Goal: Navigation & Orientation: Find specific page/section

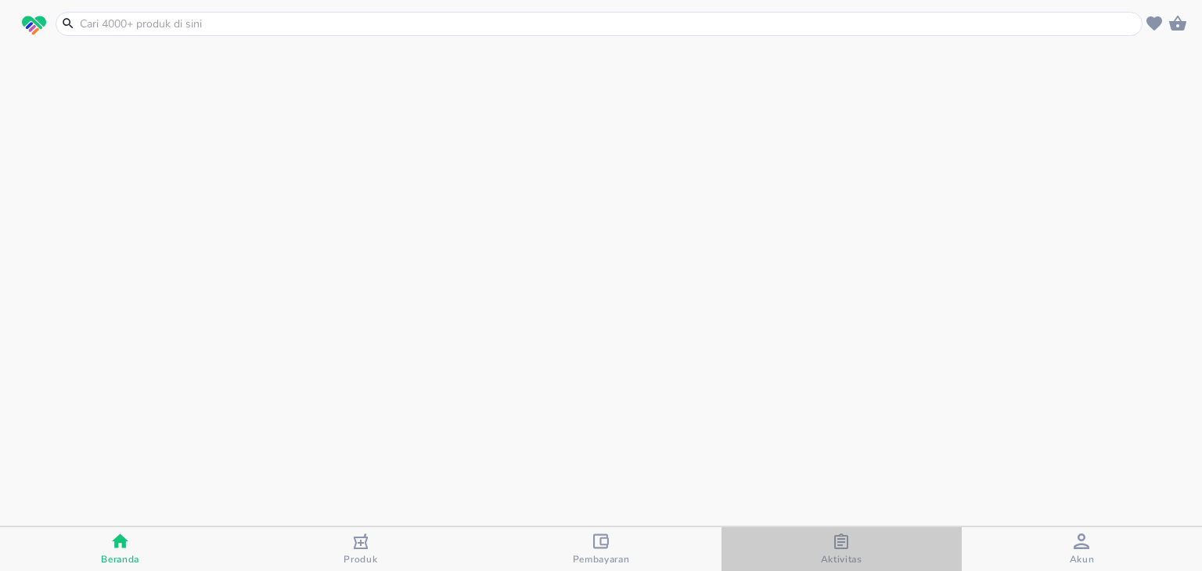
click at [843, 558] on span "Aktivitas" at bounding box center [841, 559] width 41 height 13
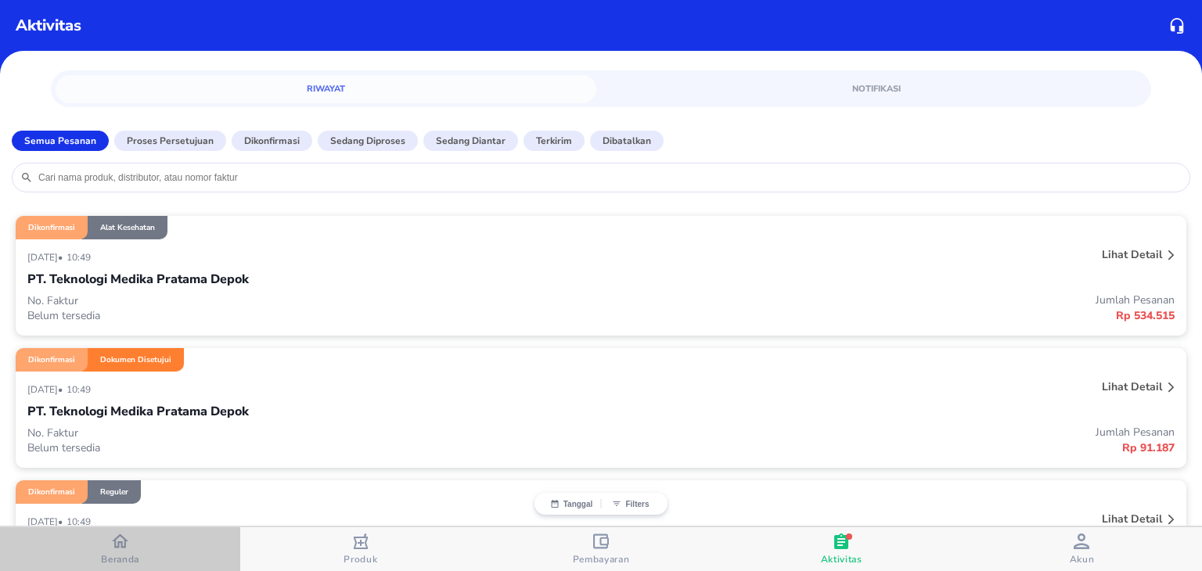
click at [112, 545] on icon "button" at bounding box center [120, 541] width 16 height 16
